Goal: Task Accomplishment & Management: Manage account settings

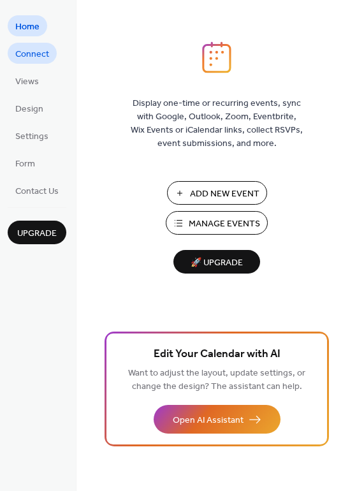
click at [45, 48] on span "Connect" at bounding box center [32, 54] width 34 height 13
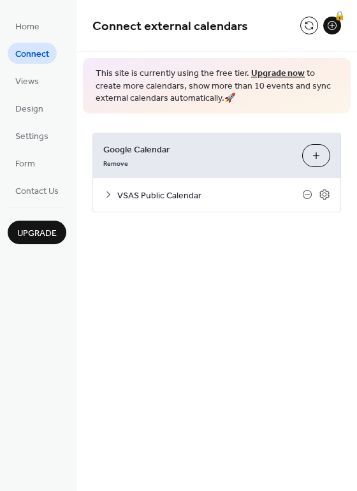
click at [184, 190] on span "VSAS Public Calendar" at bounding box center [209, 195] width 185 height 13
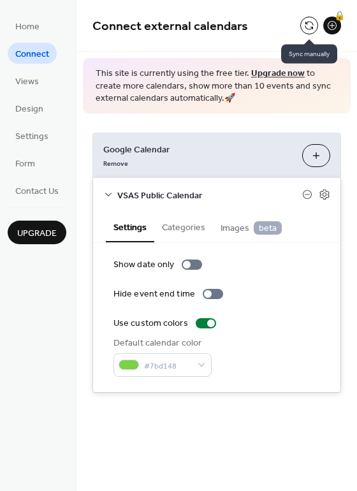
click at [309, 25] on button at bounding box center [309, 26] width 18 height 18
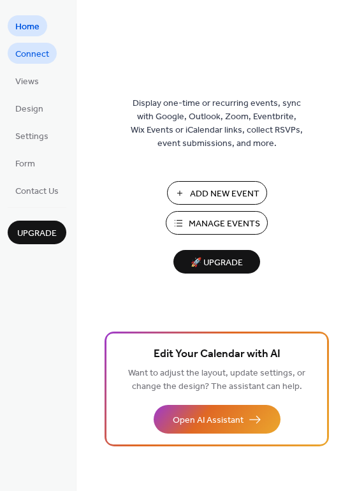
click at [26, 56] on span "Connect" at bounding box center [32, 54] width 34 height 13
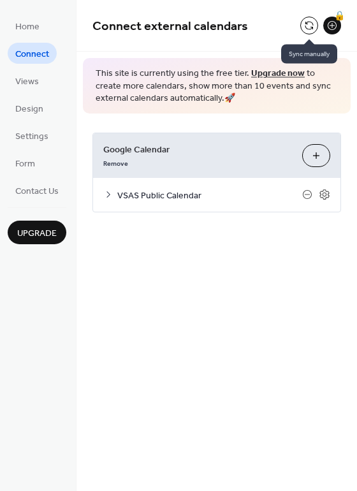
click at [308, 27] on button at bounding box center [309, 26] width 18 height 18
click at [110, 195] on icon at bounding box center [108, 194] width 10 height 10
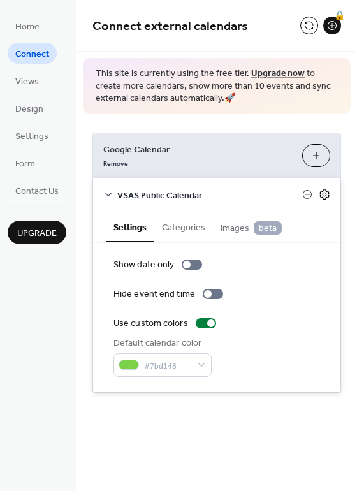
click at [324, 196] on icon at bounding box center [324, 194] width 11 height 11
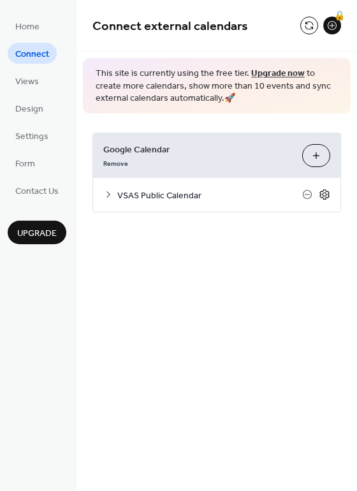
click at [324, 196] on icon at bounding box center [324, 194] width 11 height 11
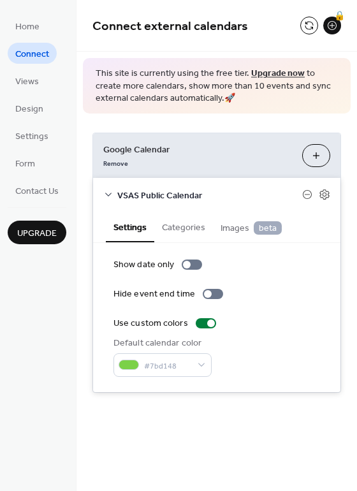
click at [110, 192] on icon at bounding box center [108, 194] width 10 height 10
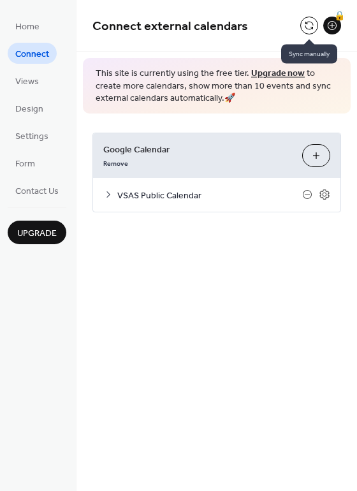
click at [311, 27] on button at bounding box center [309, 26] width 18 height 18
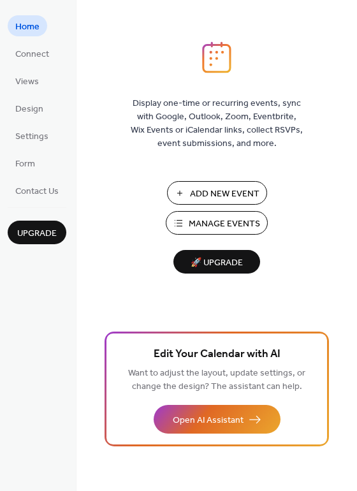
click at [235, 228] on span "Manage Events" at bounding box center [224, 224] width 71 height 13
